Goal: Task Accomplishment & Management: Use online tool/utility

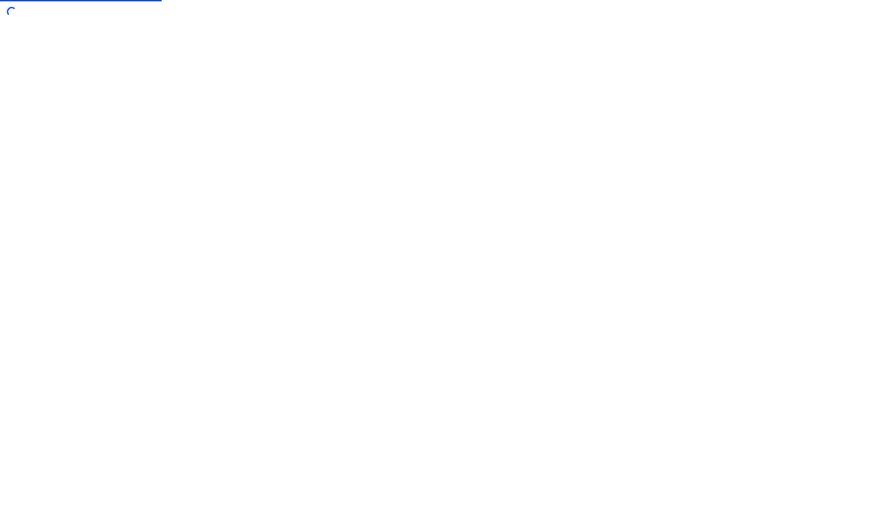
click at [637, 0] on html at bounding box center [447, 263] width 895 height 527
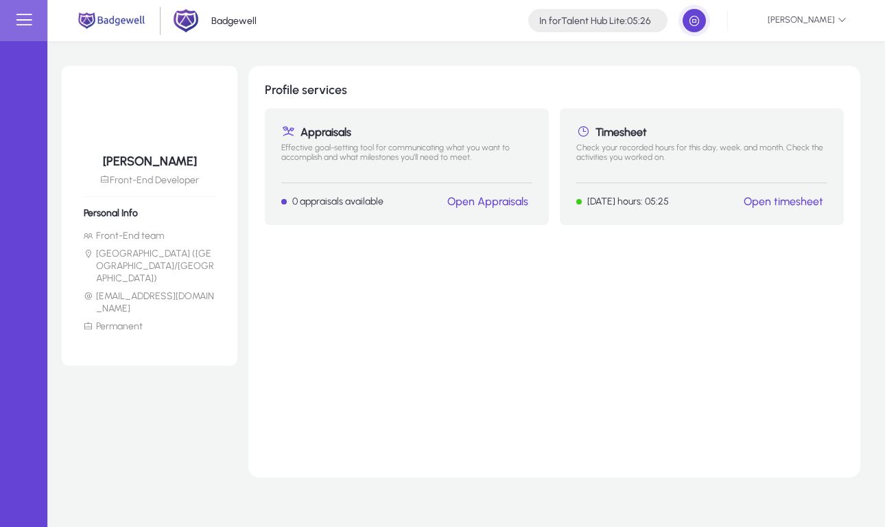
click at [770, 204] on link "Open timesheet" at bounding box center [784, 201] width 80 height 13
